Goal: Register for event/course

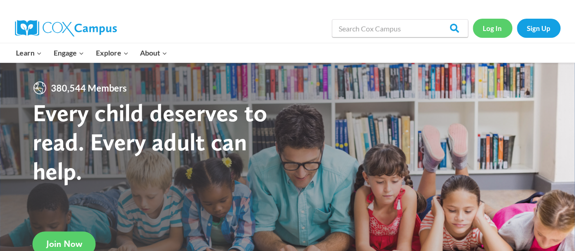
click at [495, 29] on link "Log In" at bounding box center [493, 28] width 40 height 19
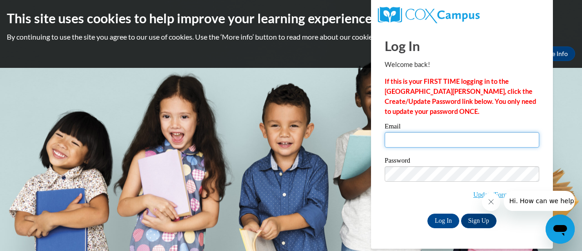
type input "mary.torphy@rusd.org"
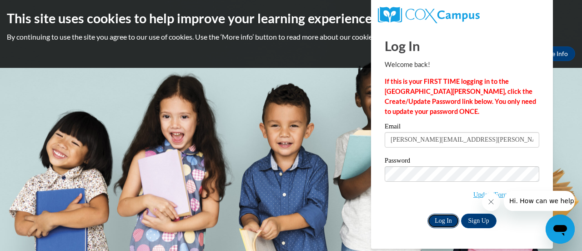
click at [445, 219] on input "Log In" at bounding box center [444, 220] width 32 height 15
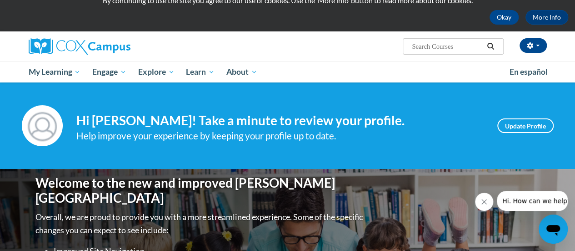
scroll to position [37, 0]
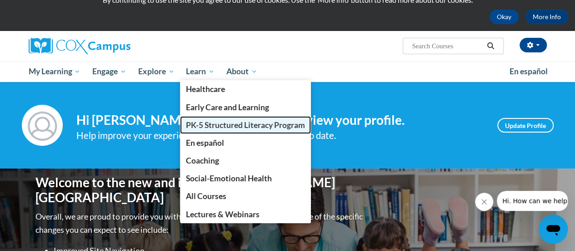
click at [207, 121] on span "PK-5 Structured Literacy Program" at bounding box center [245, 125] width 119 height 10
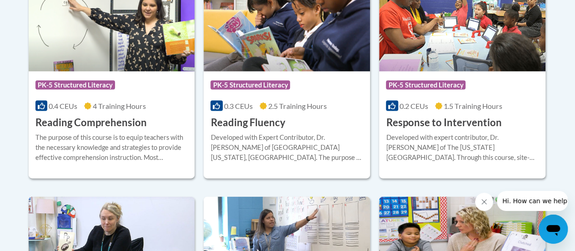
scroll to position [919, 0]
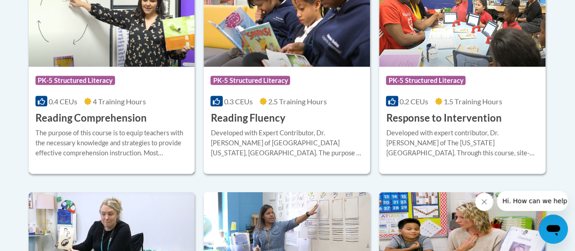
click at [85, 115] on h3 "Reading Comprehension" at bounding box center [90, 118] width 111 height 14
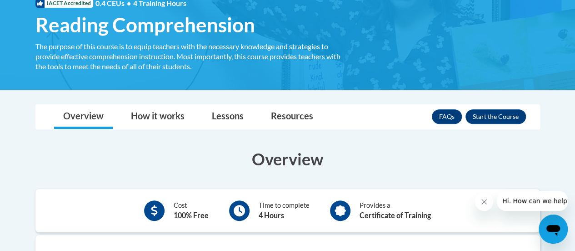
scroll to position [149, 0]
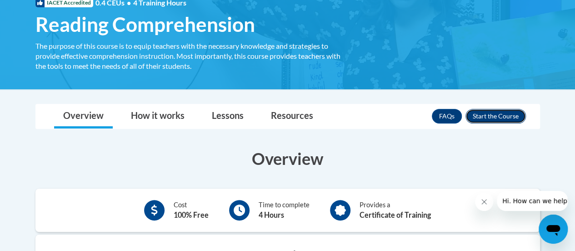
click at [491, 119] on button "Enroll" at bounding box center [496, 116] width 61 height 15
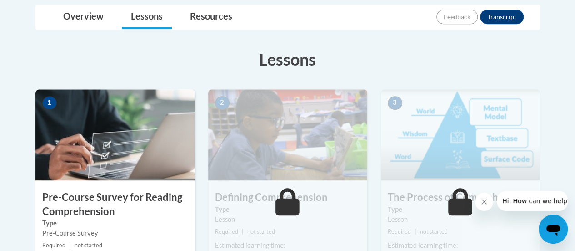
scroll to position [217, 0]
click at [103, 187] on div "1 Pre-Course Survey for Reading Comprehension Type Pre-Course Survey Required |…" at bounding box center [114, 193] width 159 height 209
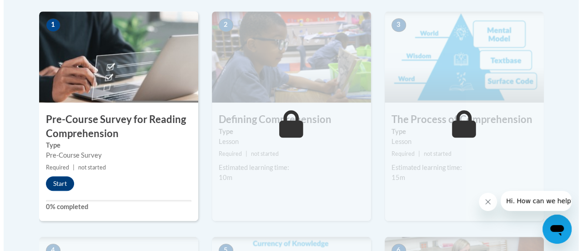
scroll to position [295, 0]
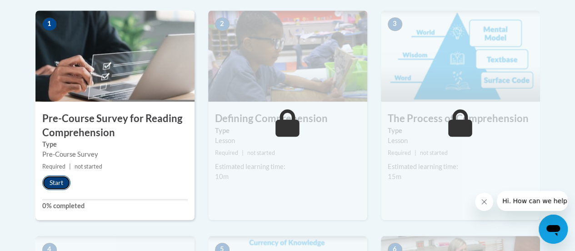
click at [56, 185] on button "Start" at bounding box center [56, 182] width 28 height 15
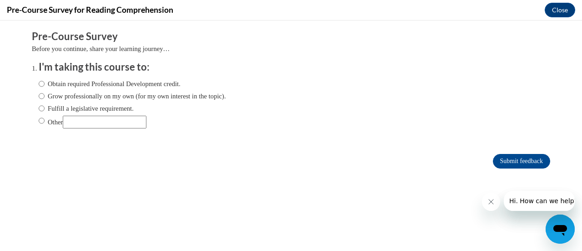
scroll to position [0, 0]
click at [39, 81] on input "Obtain required Professional Development credit." at bounding box center [42, 84] width 6 height 10
radio input "true"
click at [517, 157] on input "Submit feedback" at bounding box center [521, 161] width 57 height 15
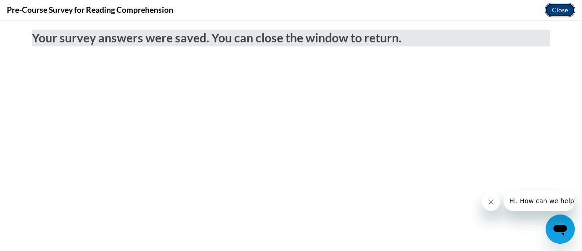
click at [558, 7] on button "Close" at bounding box center [560, 10] width 30 height 15
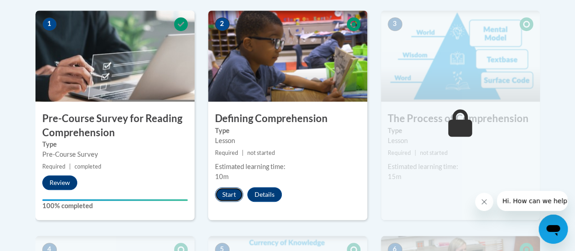
click at [230, 196] on button "Start" at bounding box center [229, 194] width 28 height 15
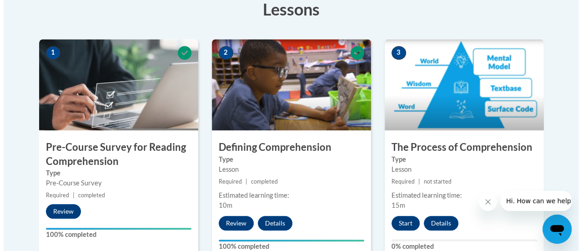
scroll to position [268, 0]
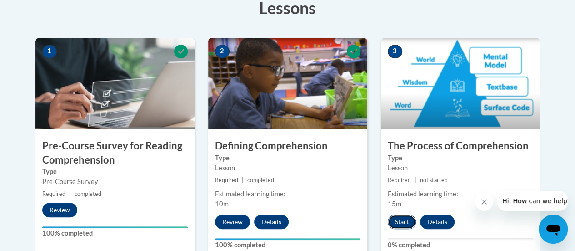
click at [404, 223] on button "Start" at bounding box center [402, 221] width 28 height 15
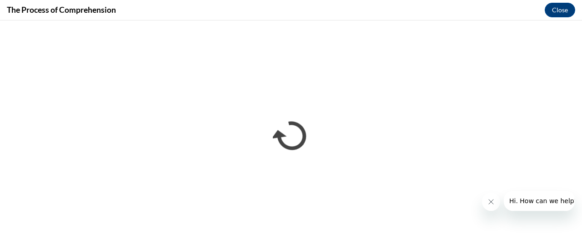
scroll to position [0, 0]
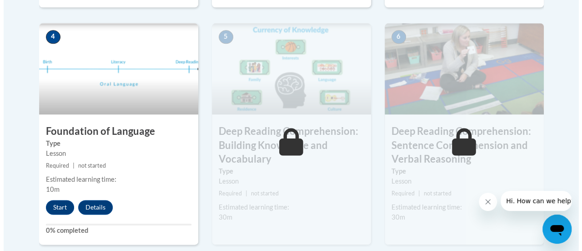
scroll to position [521, 0]
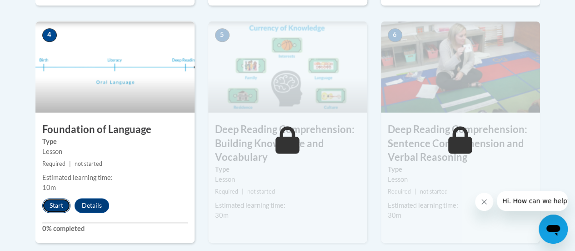
click at [54, 200] on button "Start" at bounding box center [56, 205] width 28 height 15
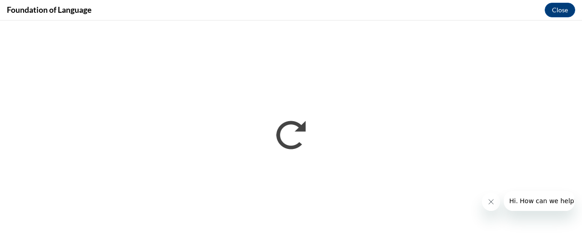
scroll to position [0, 0]
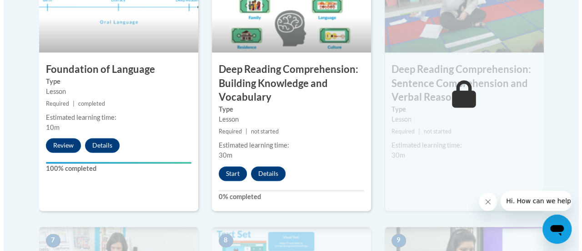
scroll to position [585, 0]
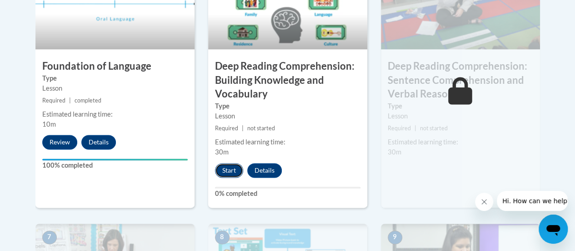
click at [223, 170] on button "Start" at bounding box center [229, 170] width 28 height 15
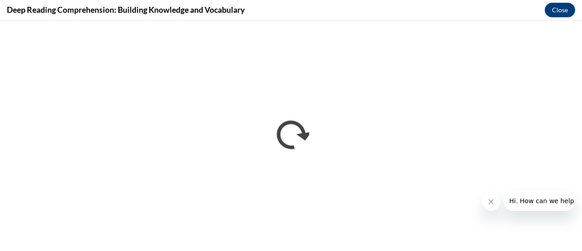
scroll to position [0, 0]
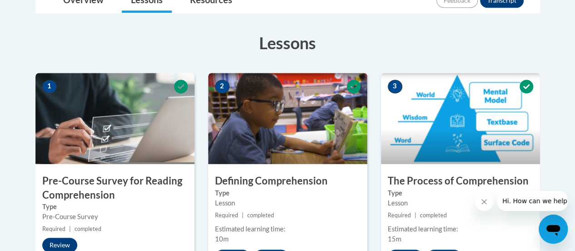
scroll to position [191, 0]
